Goal: Information Seeking & Learning: Learn about a topic

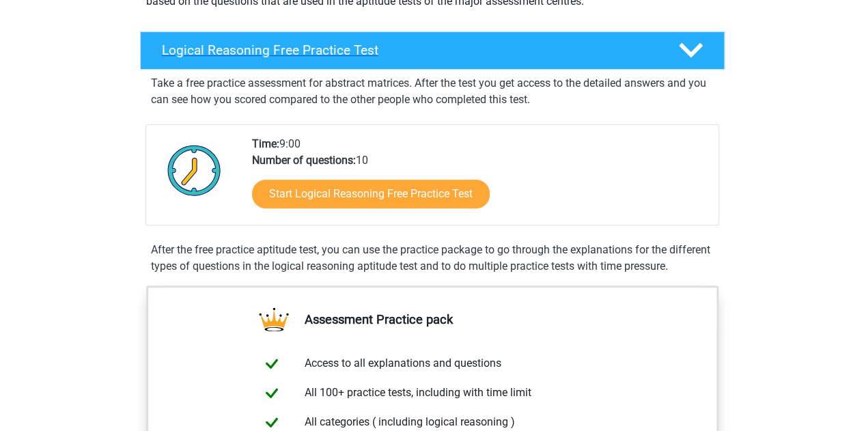
scroll to position [195, 0]
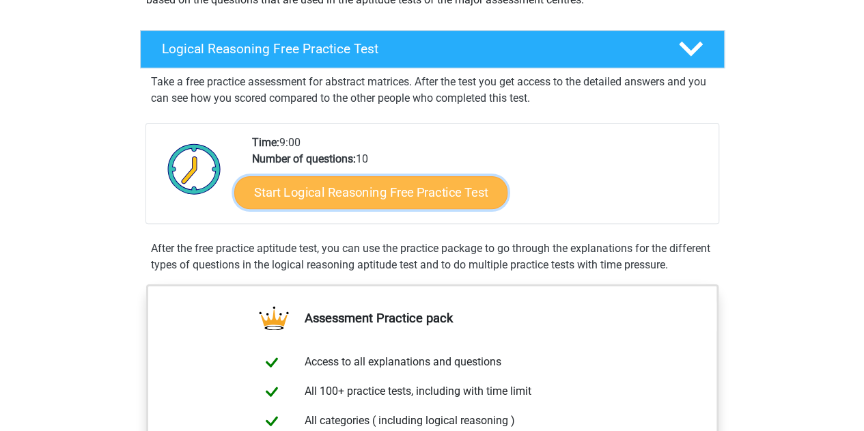
click at [320, 189] on link "Start Logical Reasoning Free Practice Test" at bounding box center [370, 192] width 273 height 33
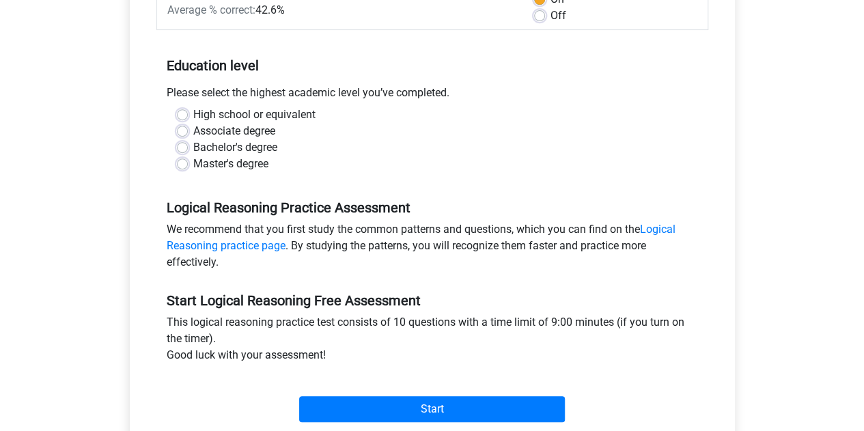
scroll to position [238, 0]
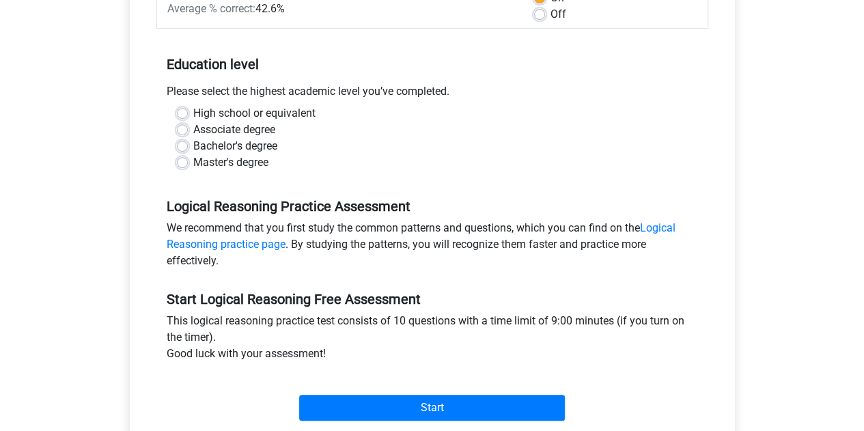
click at [193, 143] on label "Bachelor's degree" at bounding box center [235, 146] width 84 height 16
click at [183, 143] on input "Bachelor's degree" at bounding box center [182, 145] width 11 height 14
radio input "true"
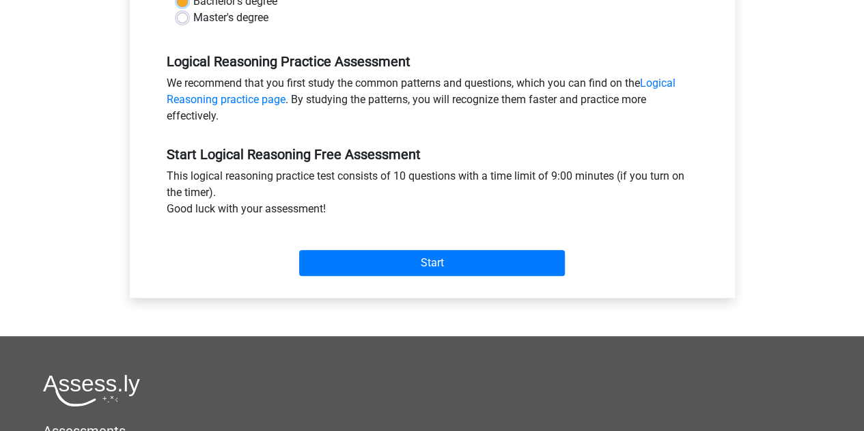
scroll to position [383, 0]
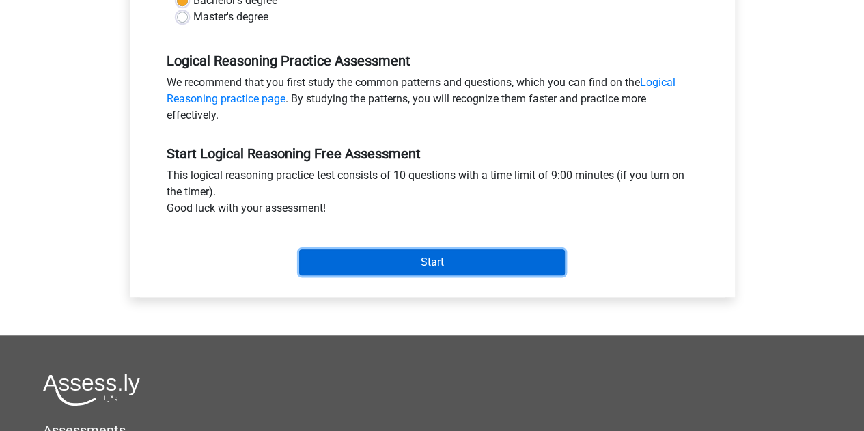
click at [344, 249] on input "Start" at bounding box center [432, 262] width 266 height 26
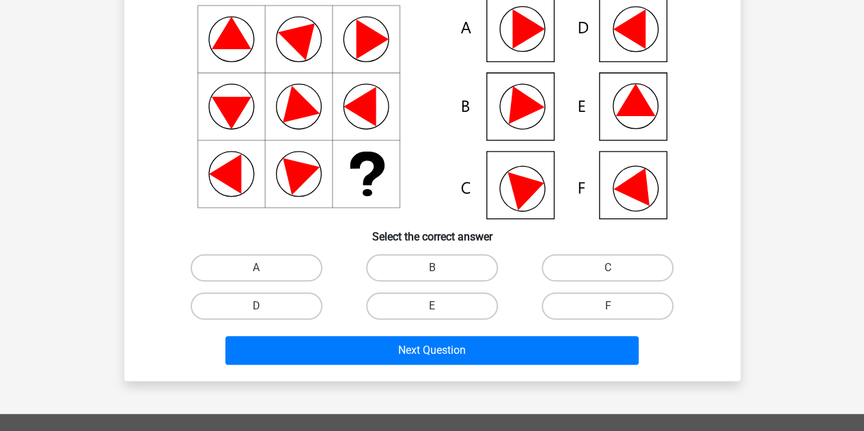
scroll to position [137, 0]
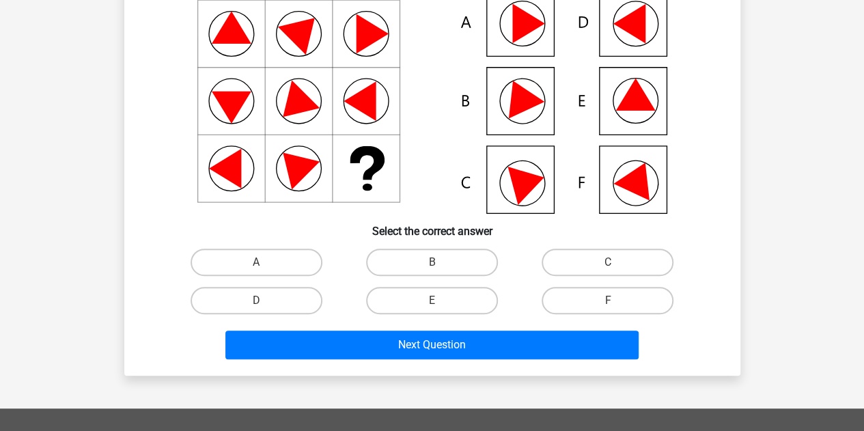
click at [440, 307] on input "E" at bounding box center [436, 305] width 9 height 9
radio input "true"
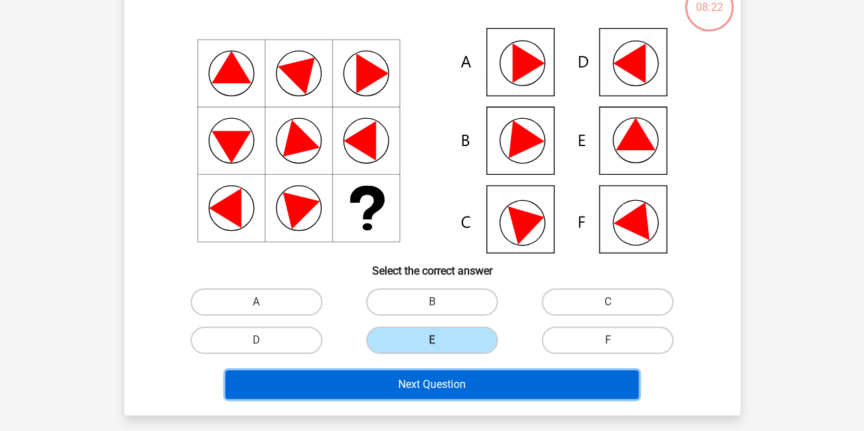
click at [428, 372] on button "Next Question" at bounding box center [431, 384] width 413 height 29
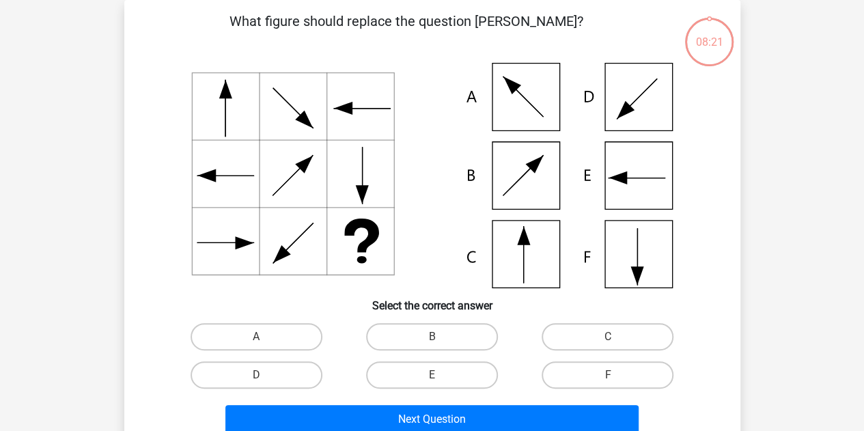
scroll to position [63, 0]
click at [601, 338] on label "C" at bounding box center [608, 336] width 132 height 27
click at [608, 338] on input "C" at bounding box center [612, 341] width 9 height 9
radio input "true"
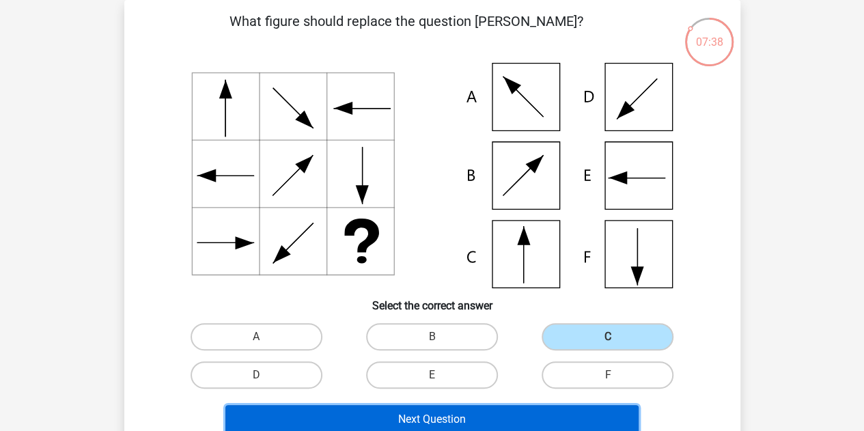
click at [466, 415] on button "Next Question" at bounding box center [431, 419] width 413 height 29
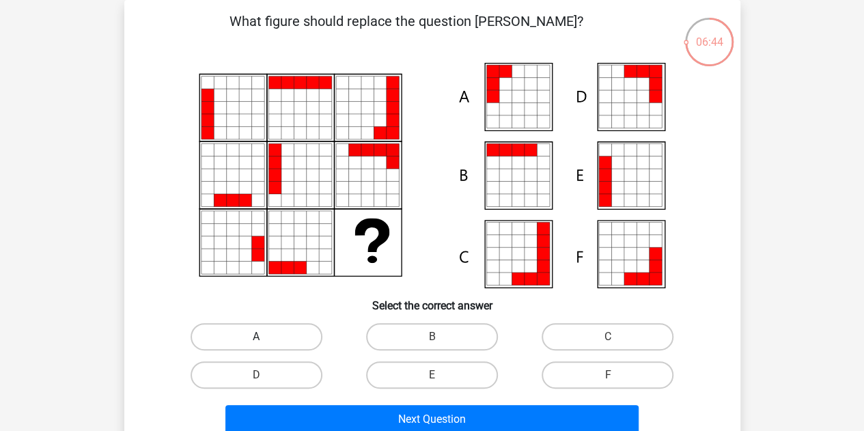
click at [255, 342] on label "A" at bounding box center [257, 336] width 132 height 27
click at [256, 342] on input "A" at bounding box center [260, 341] width 9 height 9
radio input "true"
click at [255, 342] on label "A" at bounding box center [257, 336] width 132 height 27
click at [256, 342] on input "A" at bounding box center [260, 341] width 9 height 9
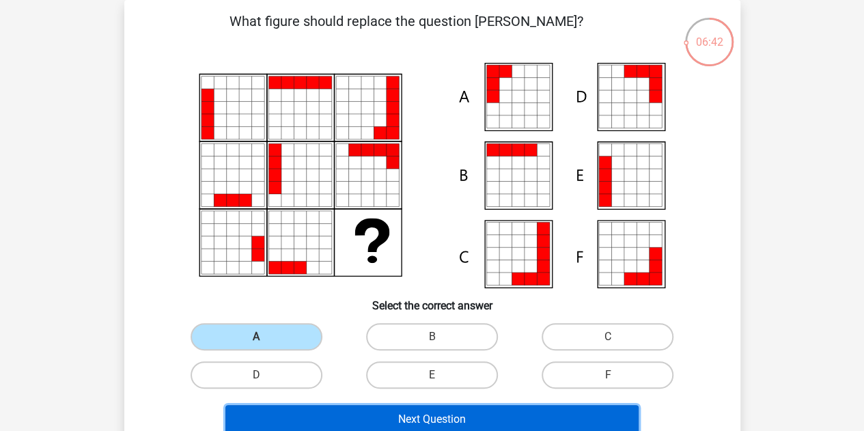
click at [337, 415] on button "Next Question" at bounding box center [431, 419] width 413 height 29
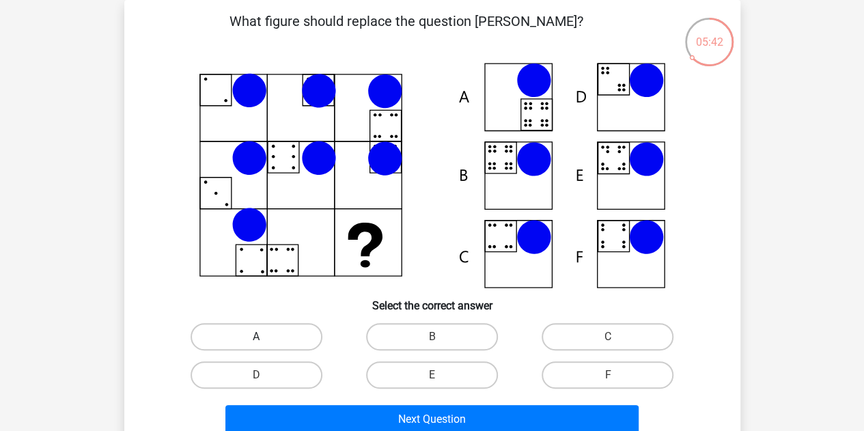
click at [253, 333] on label "A" at bounding box center [257, 336] width 132 height 27
click at [256, 337] on input "A" at bounding box center [260, 341] width 9 height 9
radio input "true"
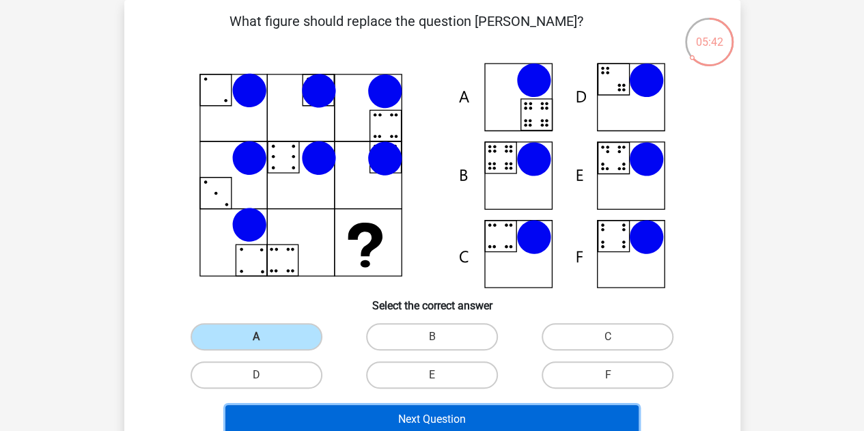
click at [329, 407] on button "Next Question" at bounding box center [431, 419] width 413 height 29
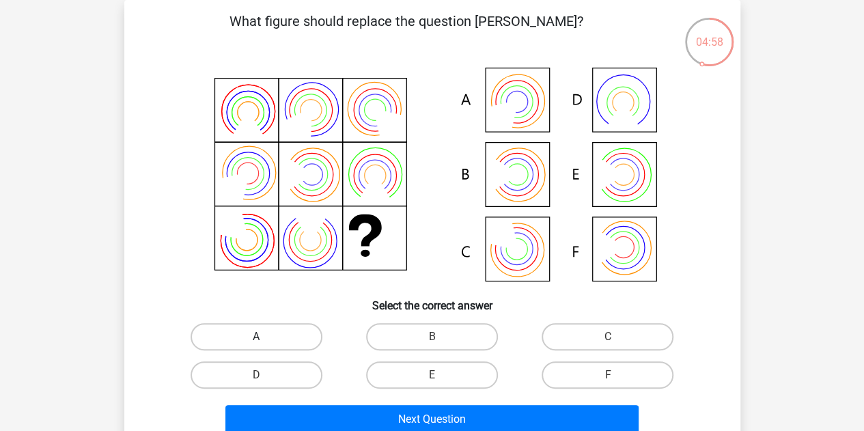
click at [264, 331] on label "A" at bounding box center [257, 336] width 132 height 27
click at [264, 337] on input "A" at bounding box center [260, 341] width 9 height 9
radio input "true"
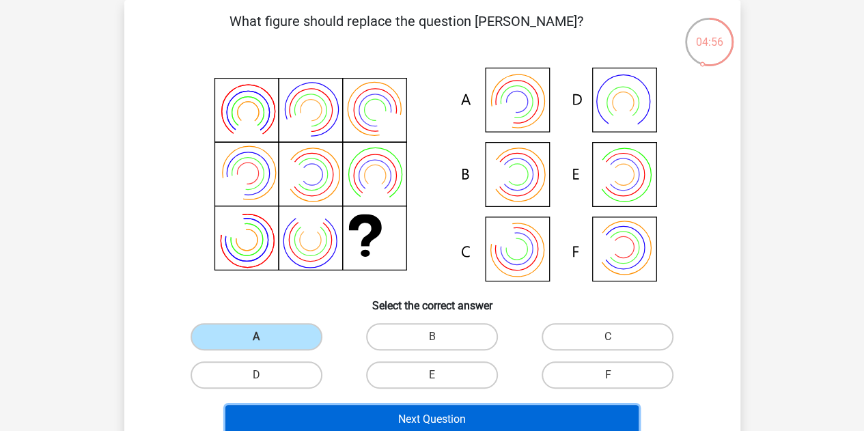
click at [373, 409] on button "Next Question" at bounding box center [431, 419] width 413 height 29
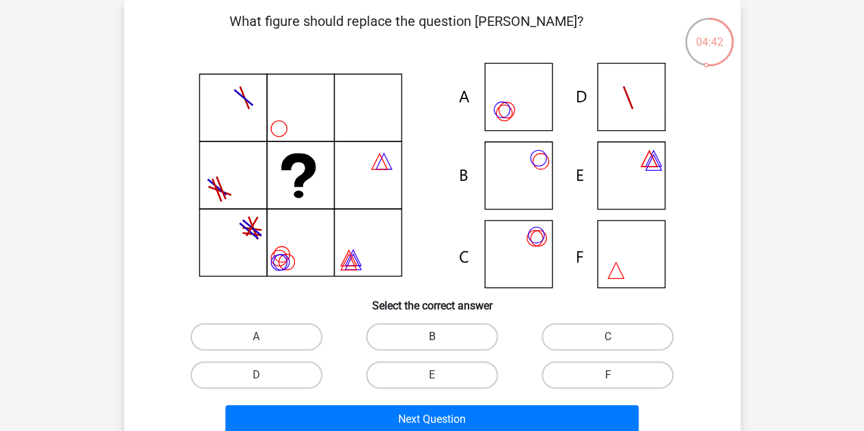
click at [445, 344] on label "B" at bounding box center [432, 336] width 132 height 27
click at [441, 344] on input "B" at bounding box center [436, 341] width 9 height 9
radio input "true"
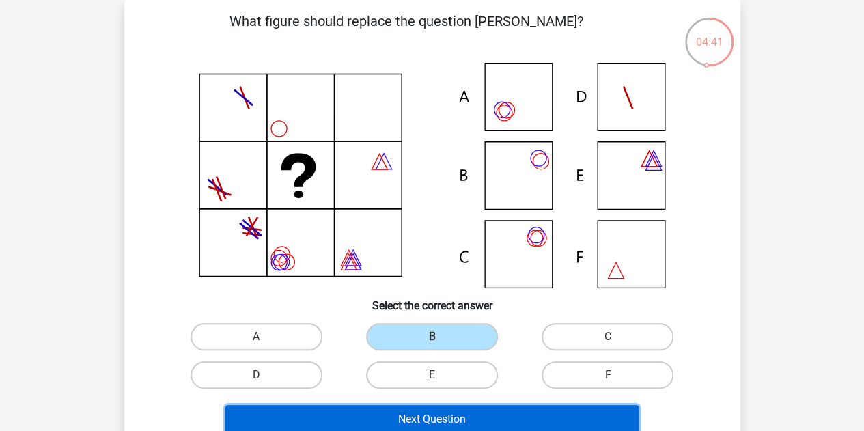
click at [447, 414] on button "Next Question" at bounding box center [431, 419] width 413 height 29
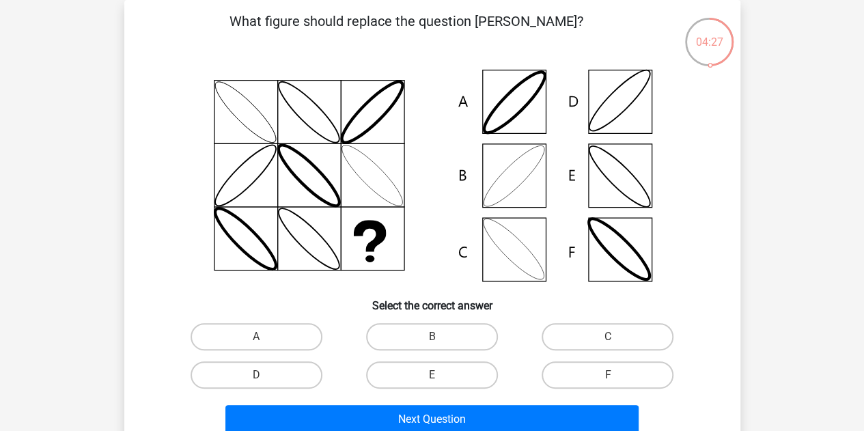
click at [609, 342] on input "C" at bounding box center [612, 341] width 9 height 9
radio input "true"
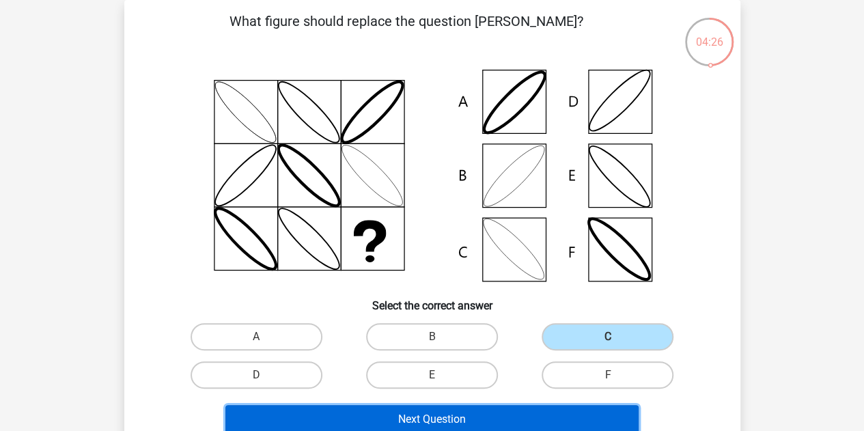
click at [462, 420] on button "Next Question" at bounding box center [431, 419] width 413 height 29
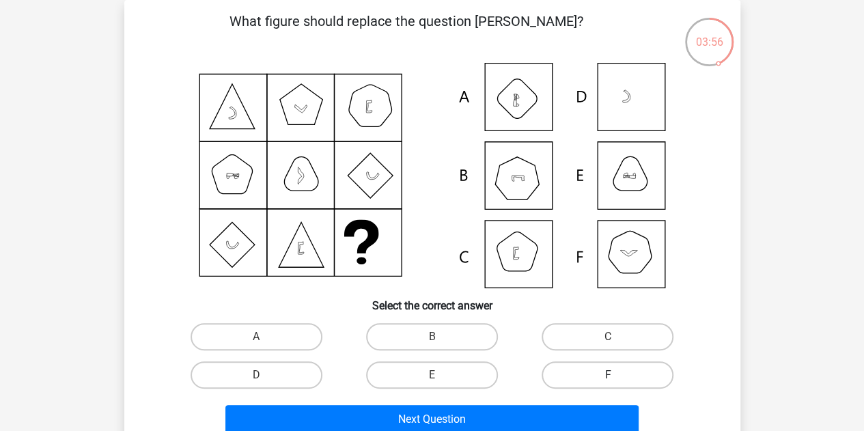
click at [570, 371] on label "F" at bounding box center [608, 374] width 132 height 27
click at [608, 375] on input "F" at bounding box center [612, 379] width 9 height 9
radio input "true"
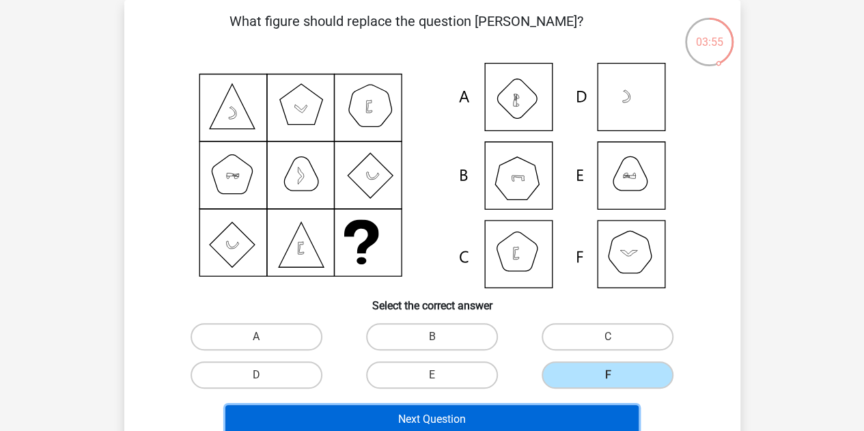
click at [517, 411] on button "Next Question" at bounding box center [431, 419] width 413 height 29
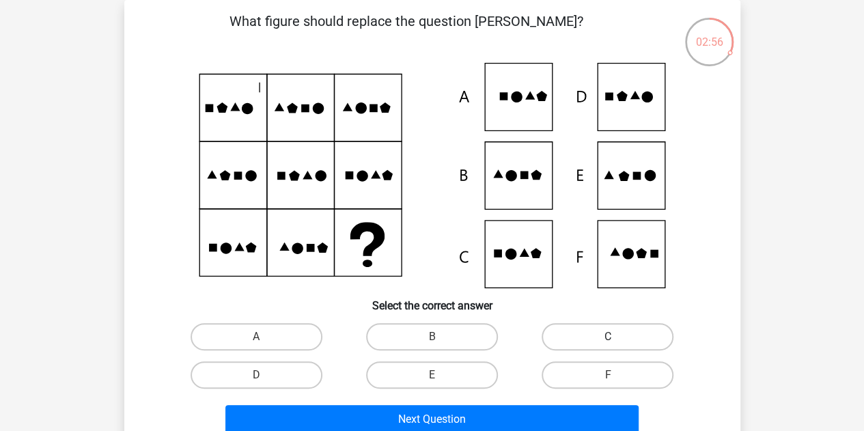
click at [581, 326] on label "C" at bounding box center [608, 336] width 132 height 27
click at [608, 337] on input "C" at bounding box center [612, 341] width 9 height 9
radio input "true"
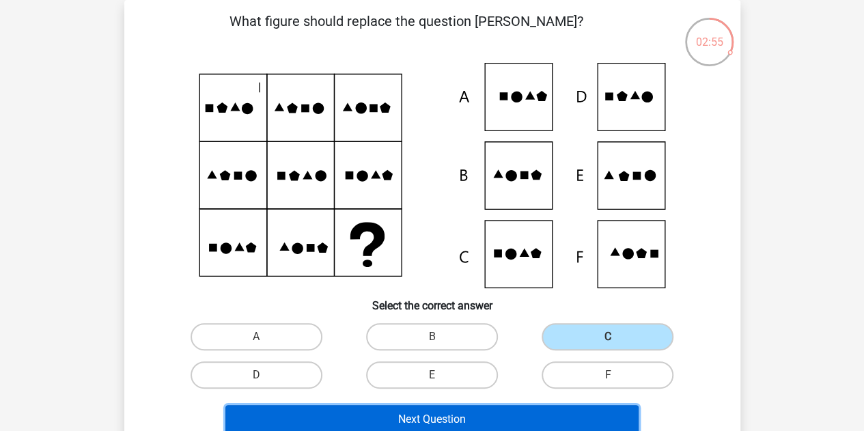
click at [493, 415] on button "Next Question" at bounding box center [431, 419] width 413 height 29
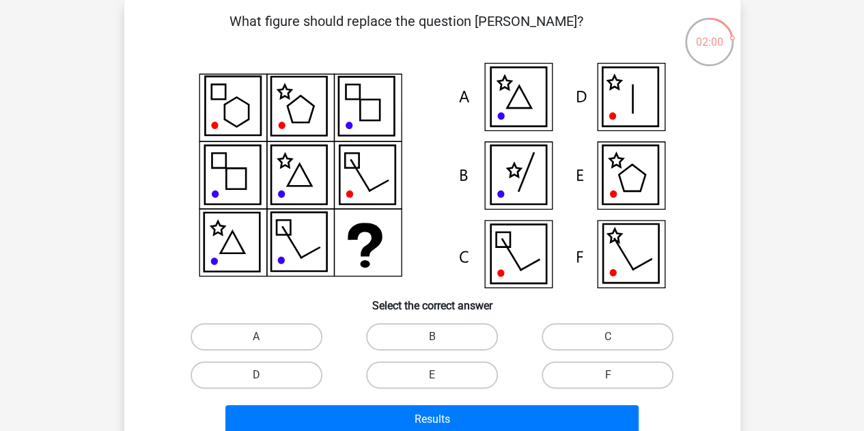
click at [633, 173] on icon at bounding box center [630, 175] width 55 height 59
click at [446, 370] on label "E" at bounding box center [432, 374] width 132 height 27
click at [441, 375] on input "E" at bounding box center [436, 379] width 9 height 9
radio input "true"
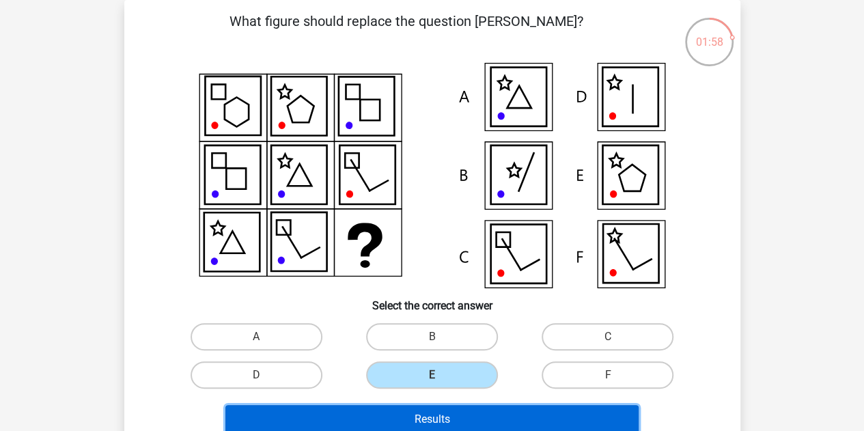
click at [445, 417] on button "Results" at bounding box center [431, 419] width 413 height 29
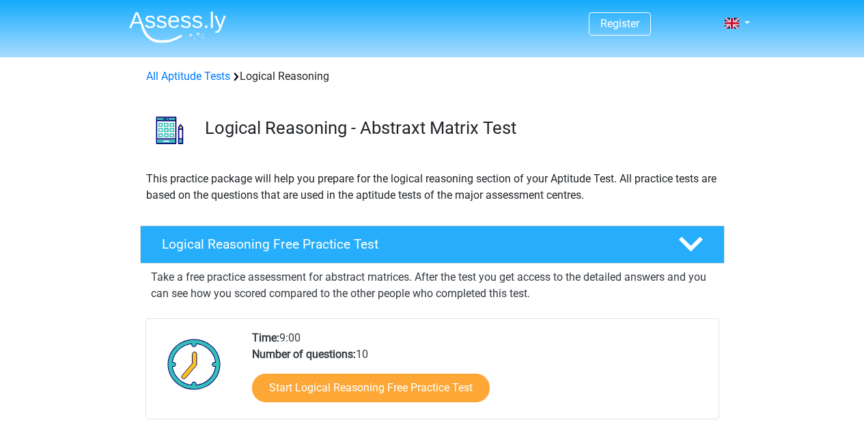
scroll to position [195, 0]
